Goal: Task Accomplishment & Management: Manage account settings

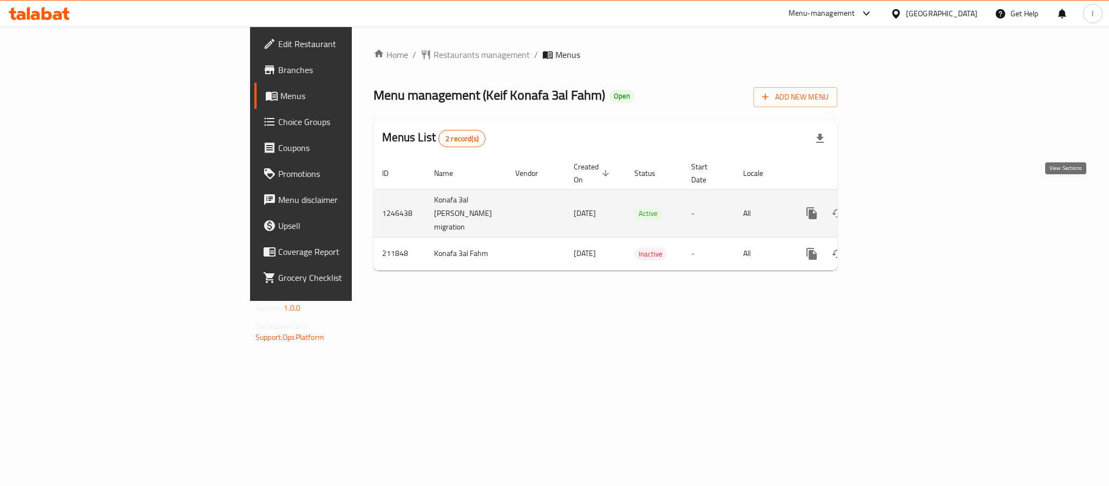
click at [896, 207] on icon "enhanced table" at bounding box center [889, 213] width 13 height 13
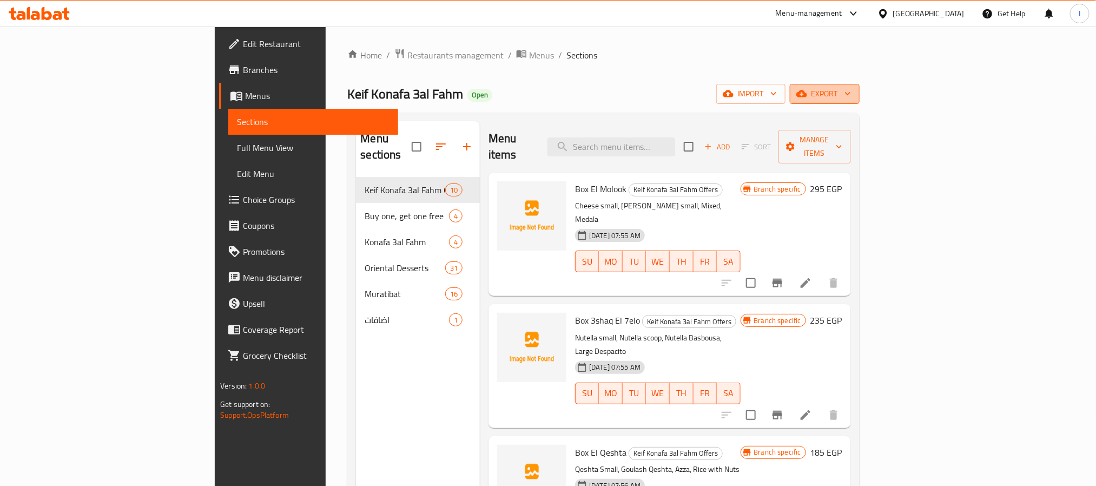
click at [851, 96] on span "export" at bounding box center [825, 94] width 52 height 14
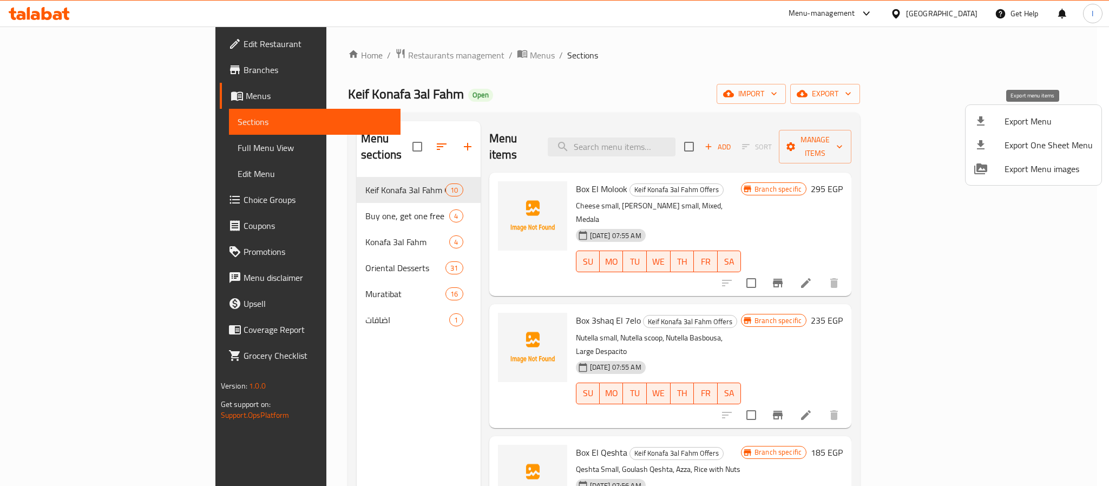
click at [1024, 119] on span "Export Menu" at bounding box center [1048, 121] width 88 height 13
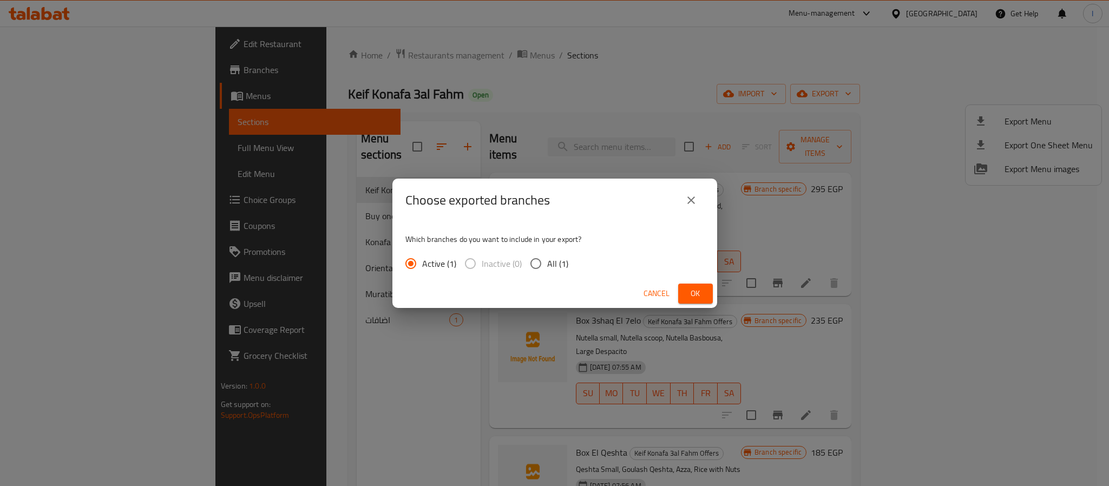
click at [685, 292] on button "Ok" at bounding box center [695, 294] width 35 height 20
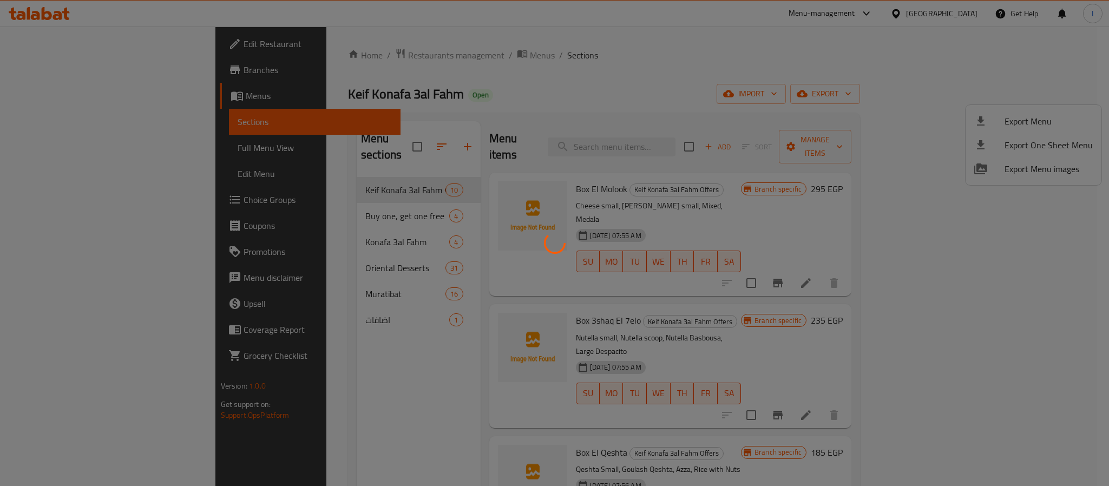
click at [559, 104] on div at bounding box center [554, 243] width 1109 height 486
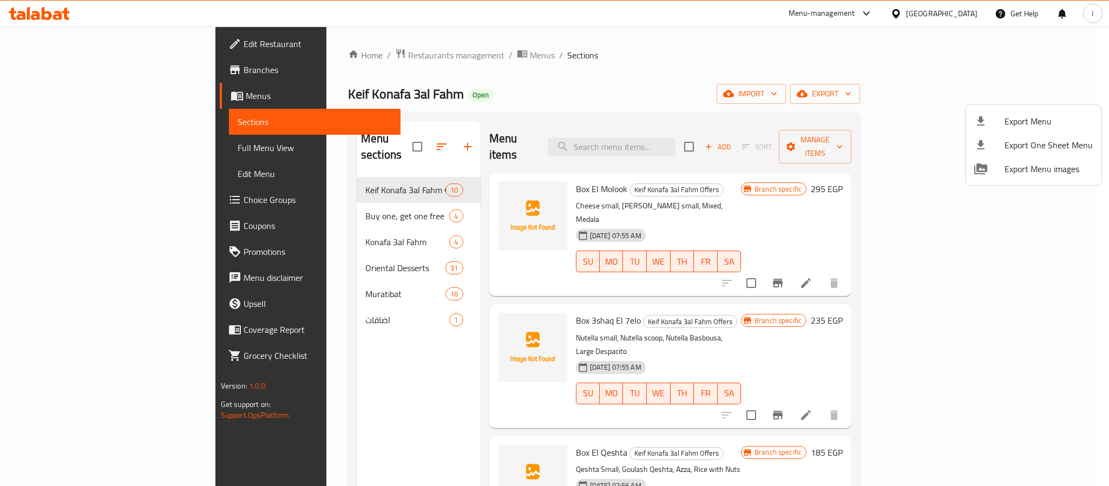
click at [78, 75] on div at bounding box center [554, 243] width 1109 height 486
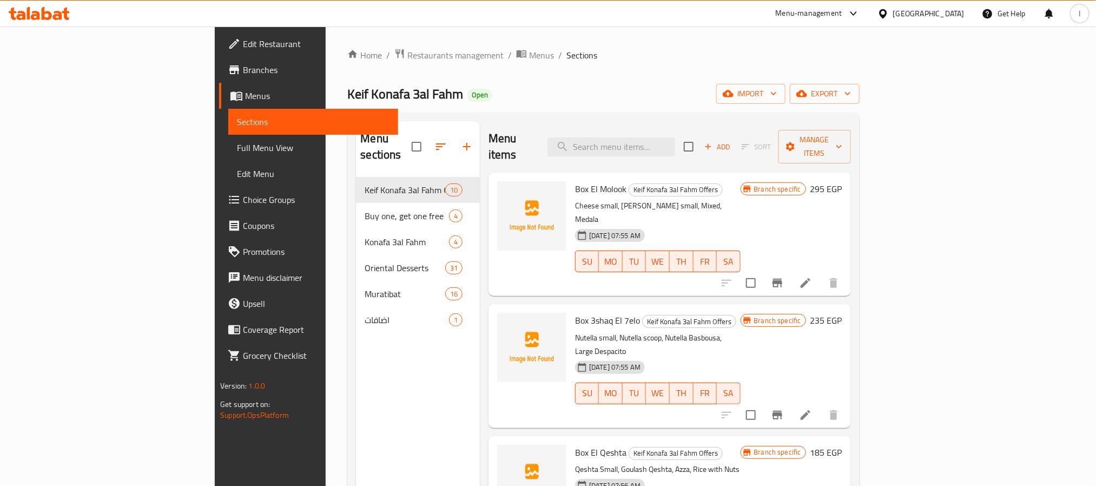
click at [243, 73] on span "Branches" at bounding box center [316, 69] width 146 height 13
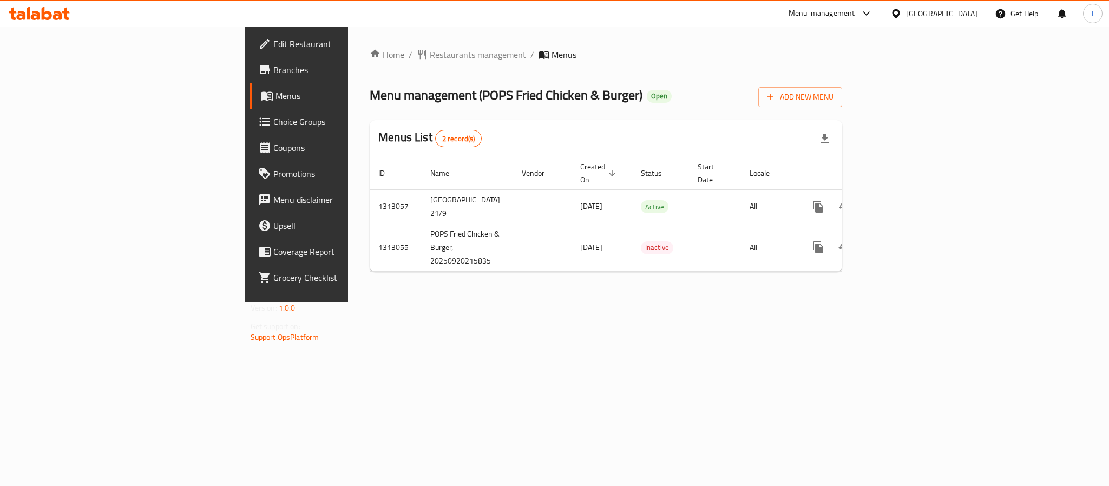
click at [548, 91] on div "Menu management ( POPS Fried Chicken & Burger ) Open Add New Menu" at bounding box center [606, 95] width 472 height 24
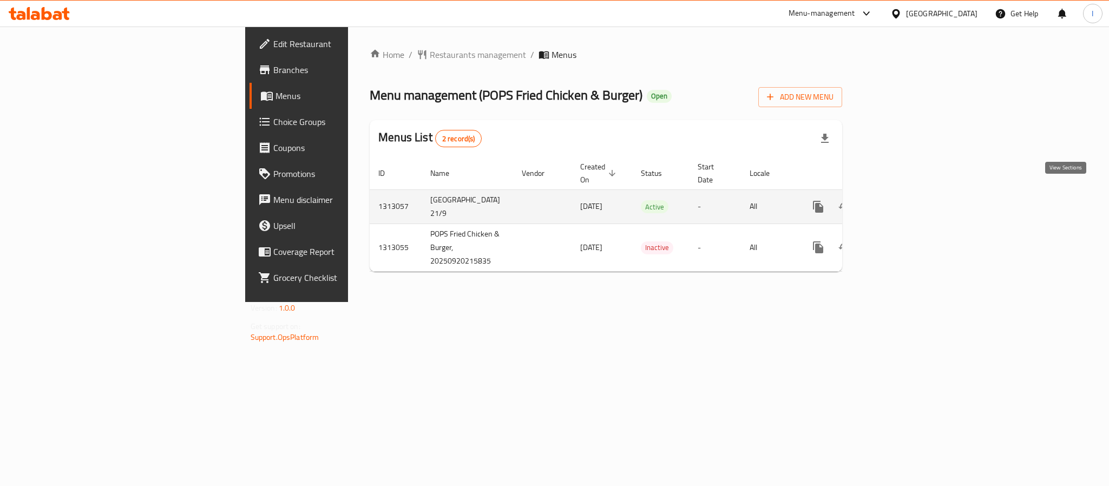
click at [901, 202] on icon "enhanced table" at bounding box center [896, 207] width 10 height 10
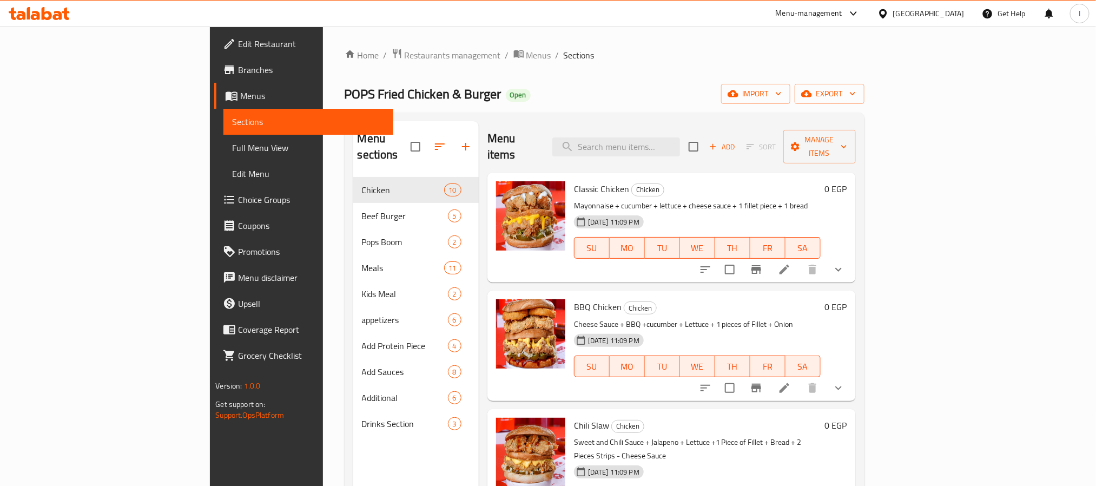
click at [596, 98] on div "POPS Fried Chicken & Burger Open import export" at bounding box center [605, 94] width 520 height 20
click at [865, 100] on button "export" at bounding box center [830, 94] width 70 height 20
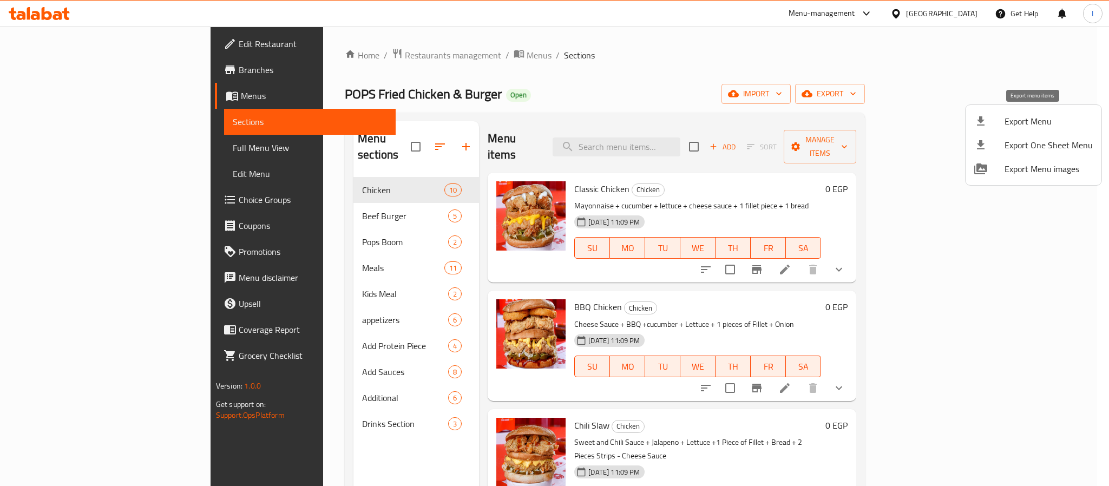
click at [1051, 122] on span "Export Menu" at bounding box center [1048, 121] width 88 height 13
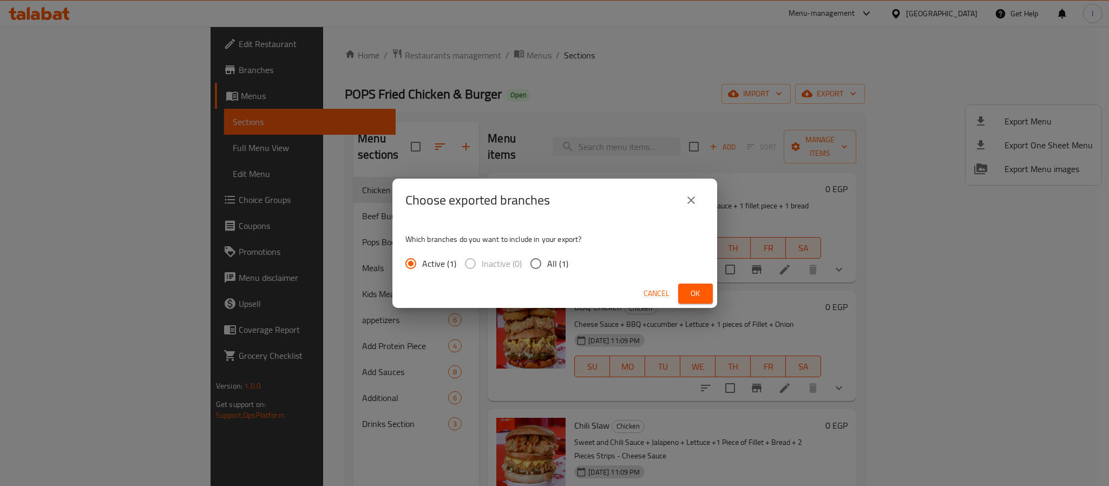
click at [694, 293] on span "Ok" at bounding box center [695, 294] width 17 height 14
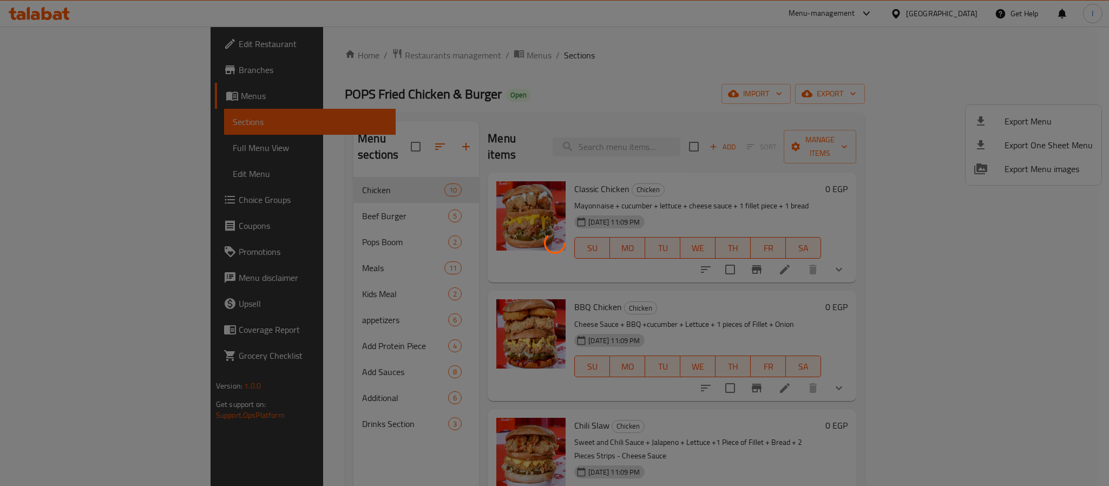
click at [609, 91] on div at bounding box center [554, 243] width 1109 height 486
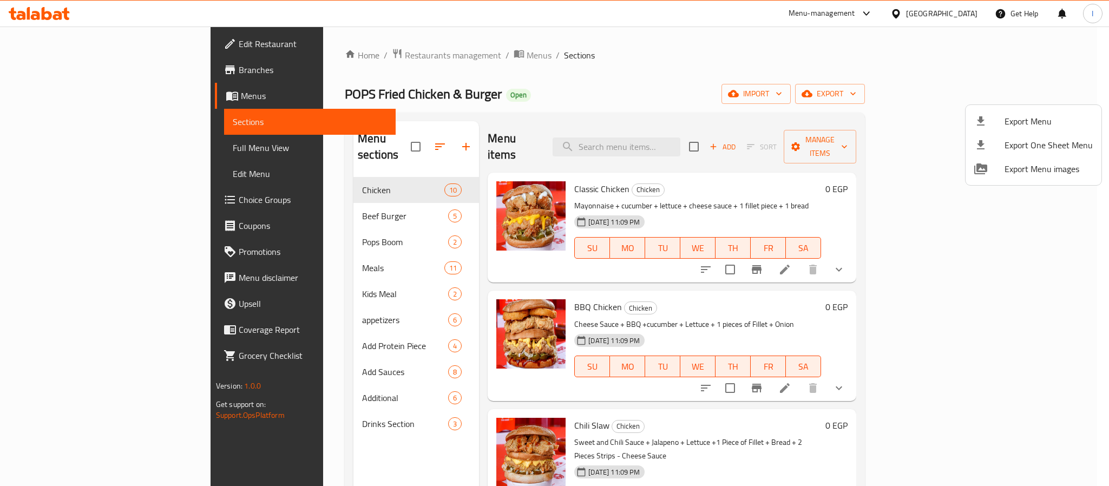
click at [291, 399] on div at bounding box center [554, 243] width 1109 height 486
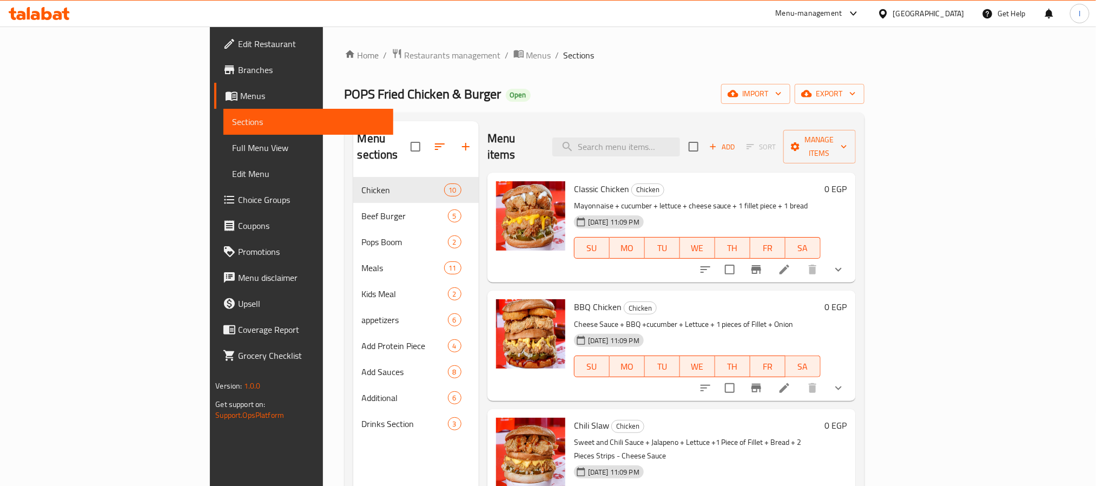
click at [362, 417] on span "Drinks Section" at bounding box center [405, 423] width 86 height 13
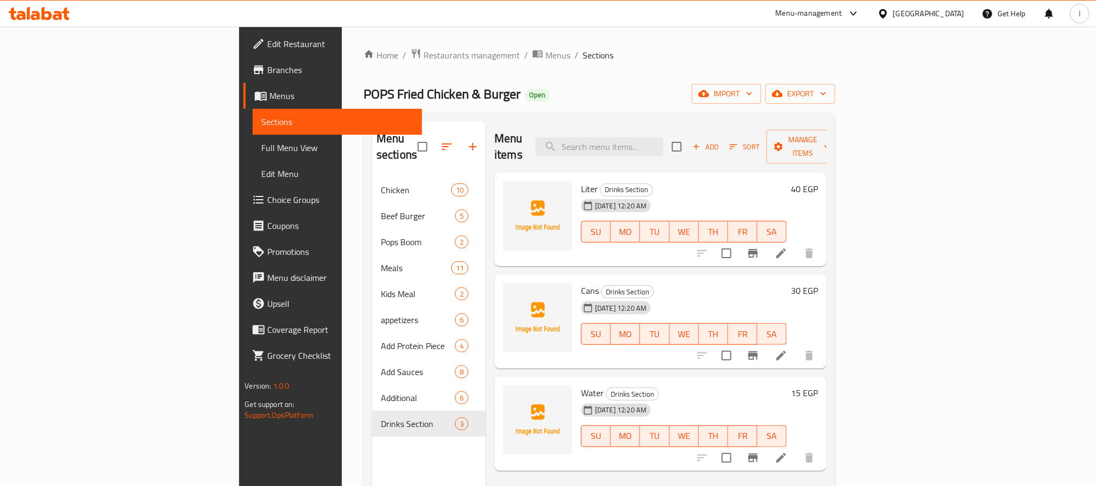
click at [580, 116] on div "Menu sections Chicken 10 Beef Burger 5 Pops Boom 2 Meals 11 Kids Meal 2 appetiz…" at bounding box center [600, 364] width 472 height 503
click at [503, 283] on img at bounding box center [537, 317] width 69 height 69
click at [517, 297] on circle "upload picture" at bounding box center [518, 298] width 3 height 3
click at [512, 394] on icon "upload picture" at bounding box center [518, 400] width 13 height 13
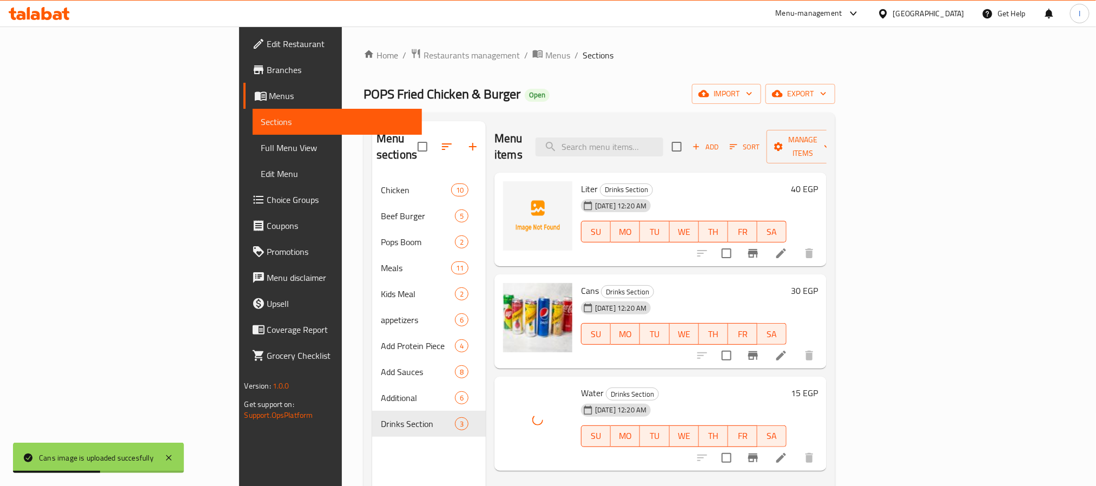
click at [536, 119] on div "Menu sections Chicken 10 Beef Burger 5 Pops Boom 2 Meals 11 Kids Meal 2 appetiz…" at bounding box center [600, 364] width 472 height 503
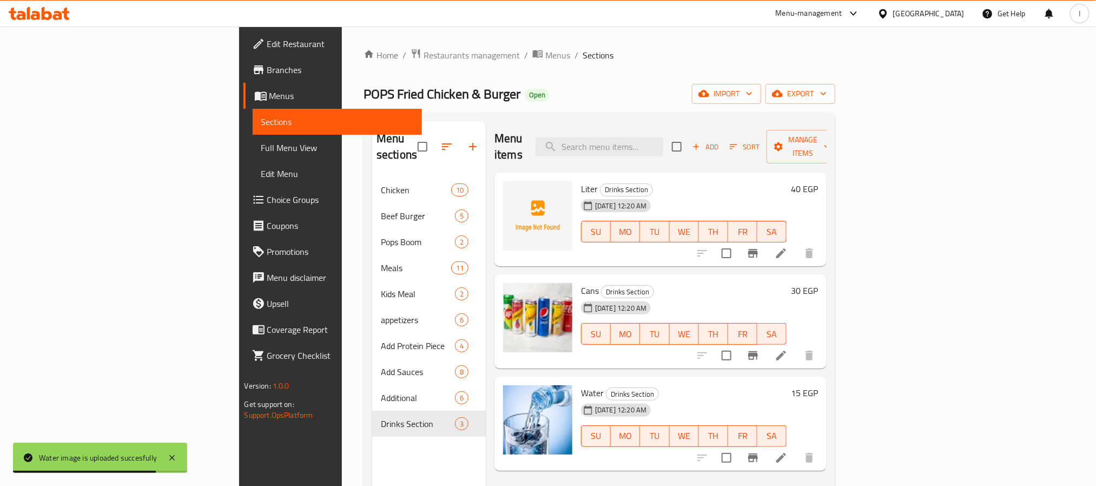
click at [550, 86] on div "POPS Fried Chicken & Burger Open import export" at bounding box center [600, 94] width 472 height 20
click at [520, 91] on div "POPS Fried Chicken & Burger Open import export" at bounding box center [600, 94] width 472 height 20
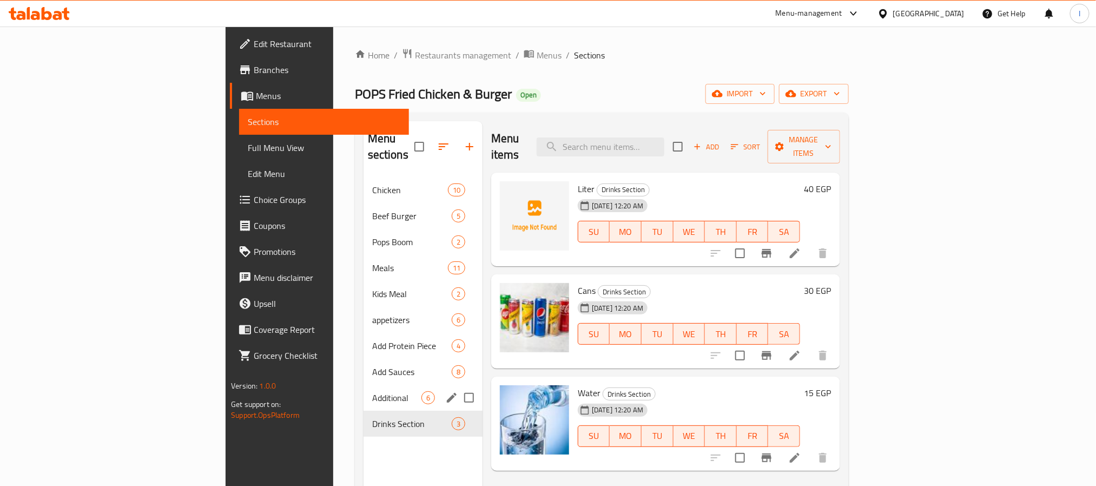
click at [372, 391] on span "Additional" at bounding box center [396, 397] width 49 height 13
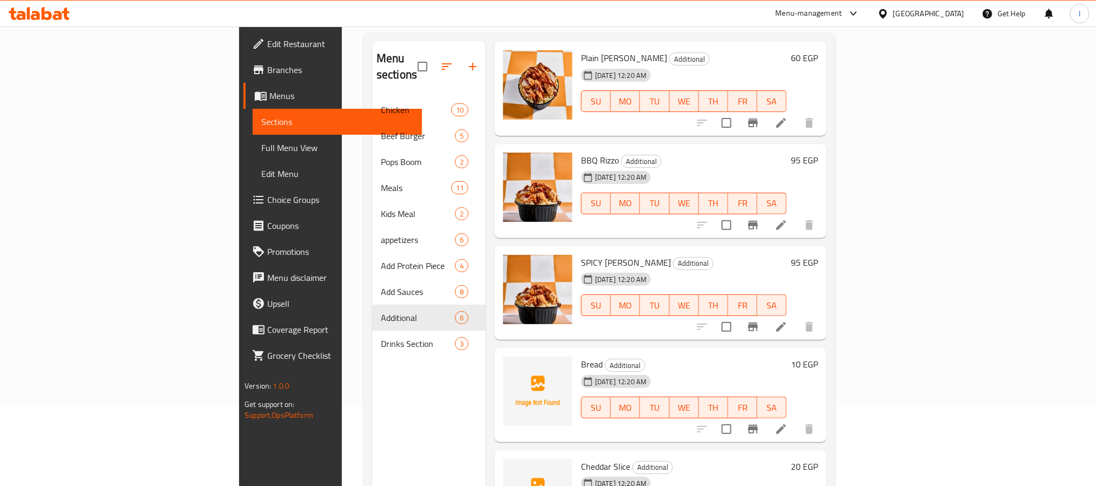
scroll to position [152, 0]
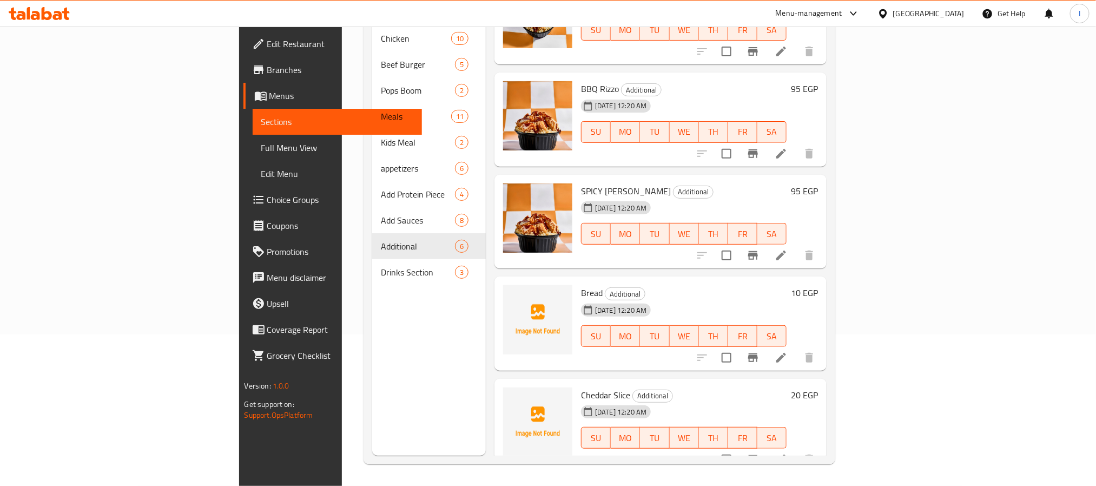
click at [581, 387] on span "Cheddar Slice" at bounding box center [605, 395] width 49 height 16
copy h6 "Cheddar Slice"
click at [513, 397] on icon "upload picture" at bounding box center [518, 402] width 11 height 10
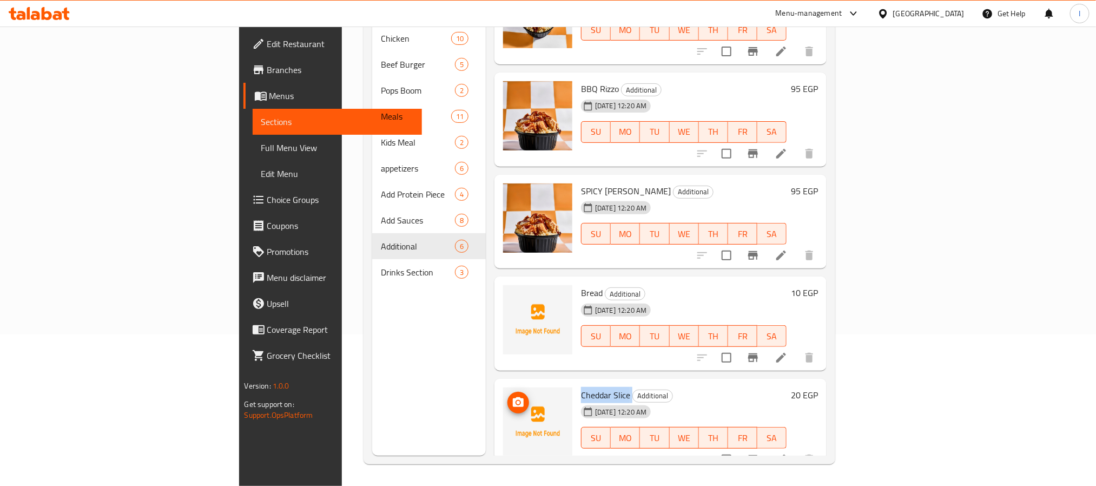
click at [512, 396] on icon "upload picture" at bounding box center [518, 402] width 13 height 13
click at [372, 380] on div "Menu sections Chicken 10 Beef Burger 5 Pops Boom 2 Meals 11 Kids Meal 2 appetiz…" at bounding box center [429, 213] width 114 height 486
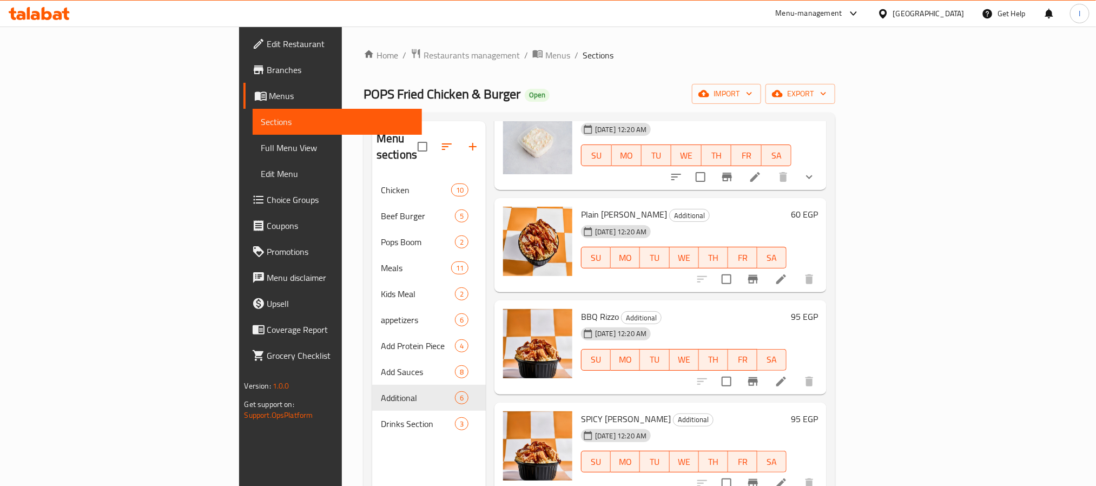
scroll to position [0, 0]
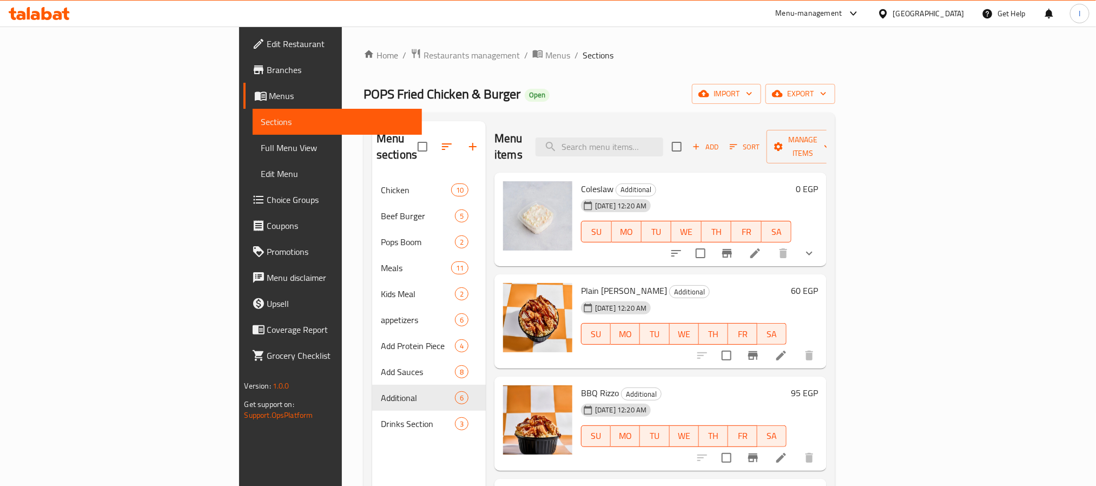
click at [581, 88] on div "POPS Fried Chicken & Burger Open import export" at bounding box center [600, 94] width 472 height 20
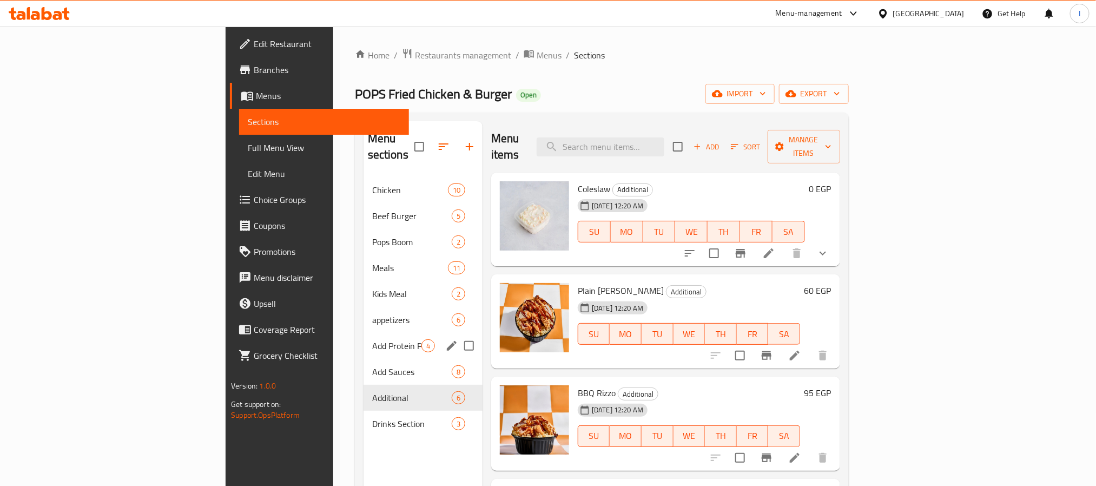
click at [364, 340] on div "Add Protein Piece 4" at bounding box center [423, 346] width 119 height 26
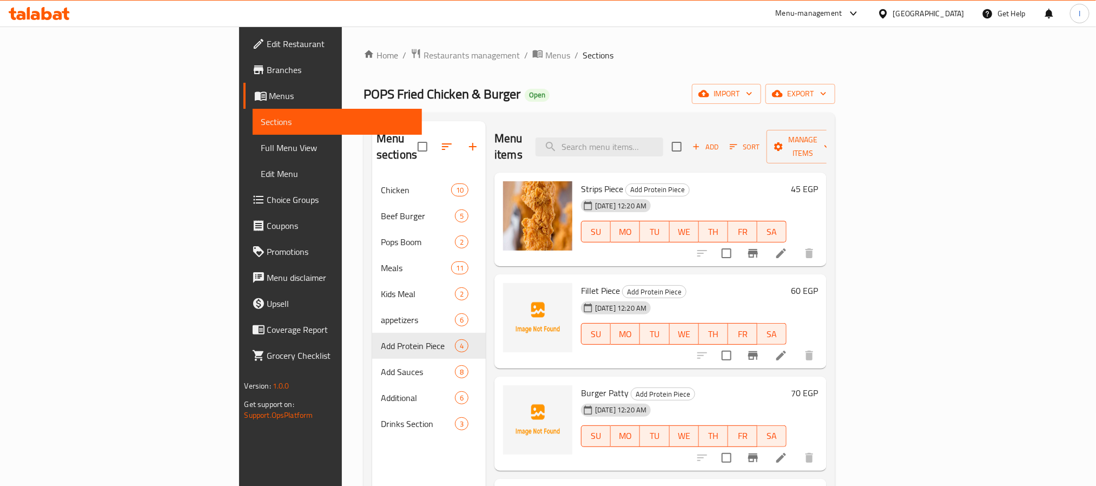
click at [541, 122] on div "Menu items Add Sort Manage items" at bounding box center [661, 146] width 332 height 51
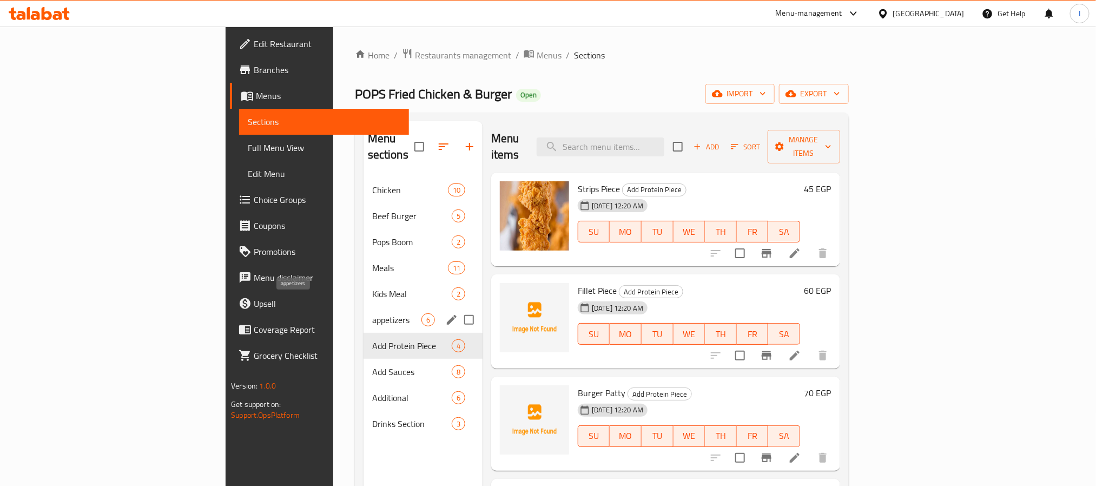
click at [372, 313] on span "appetizers" at bounding box center [396, 319] width 49 height 13
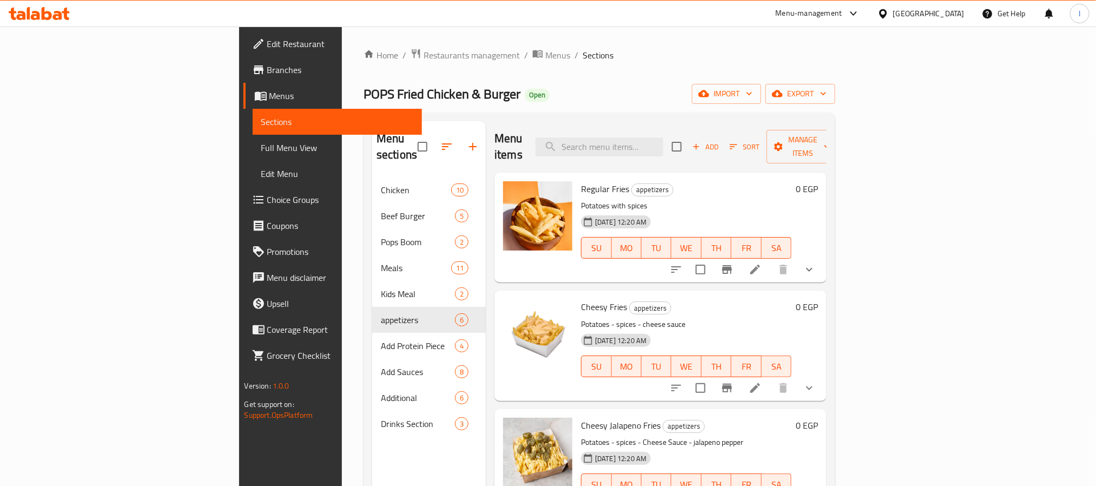
click at [508, 89] on div "POPS Fried Chicken & Burger Open import export" at bounding box center [600, 94] width 472 height 20
click at [267, 223] on span "Coupons" at bounding box center [340, 225] width 146 height 13
